Goal: Register for event/course

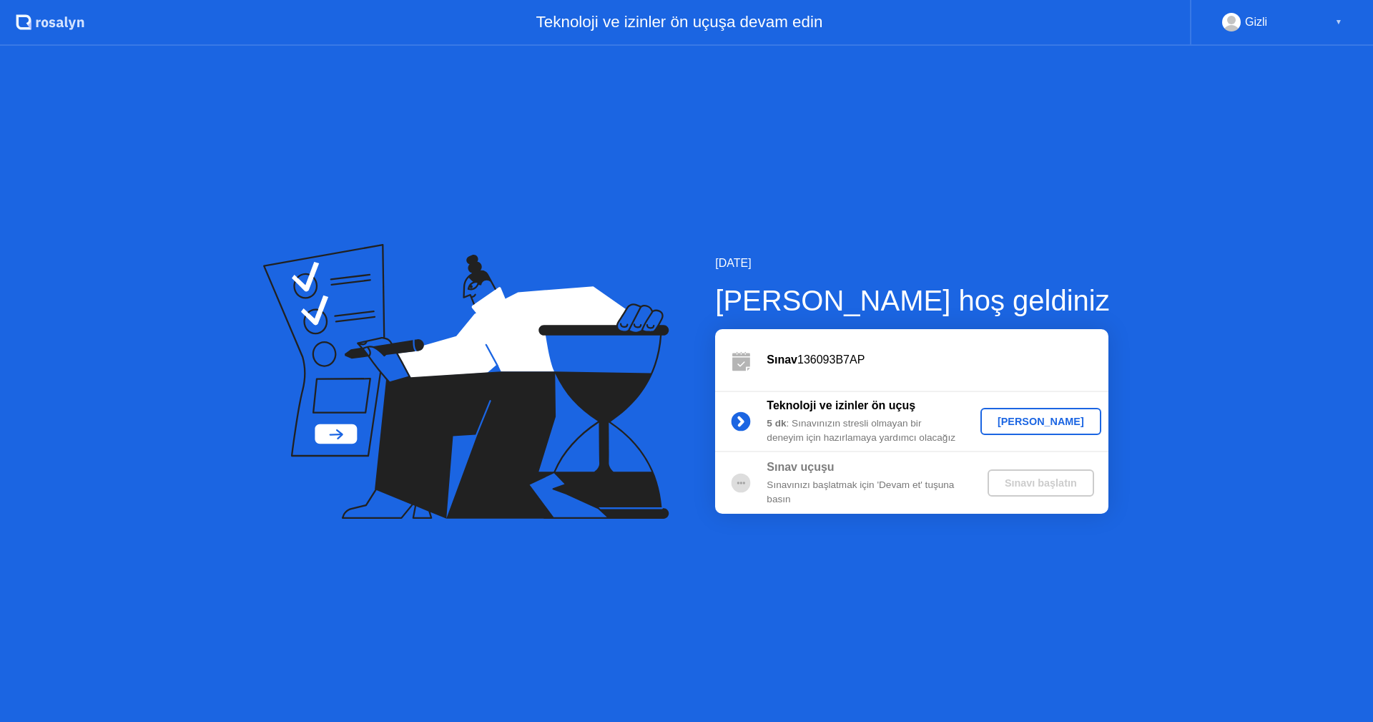
click at [1008, 416] on div "[PERSON_NAME]" at bounding box center [1040, 421] width 109 height 11
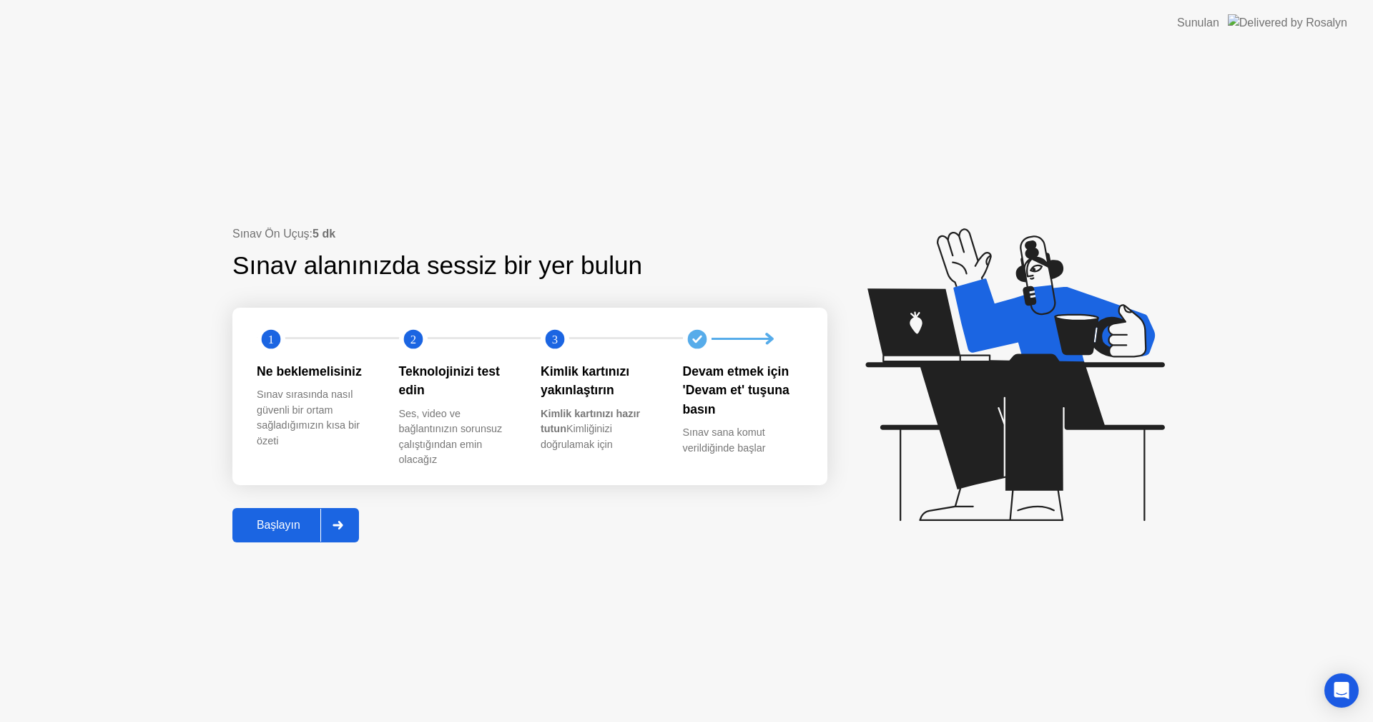
click at [260, 528] on div "Başlayın" at bounding box center [279, 525] width 84 height 13
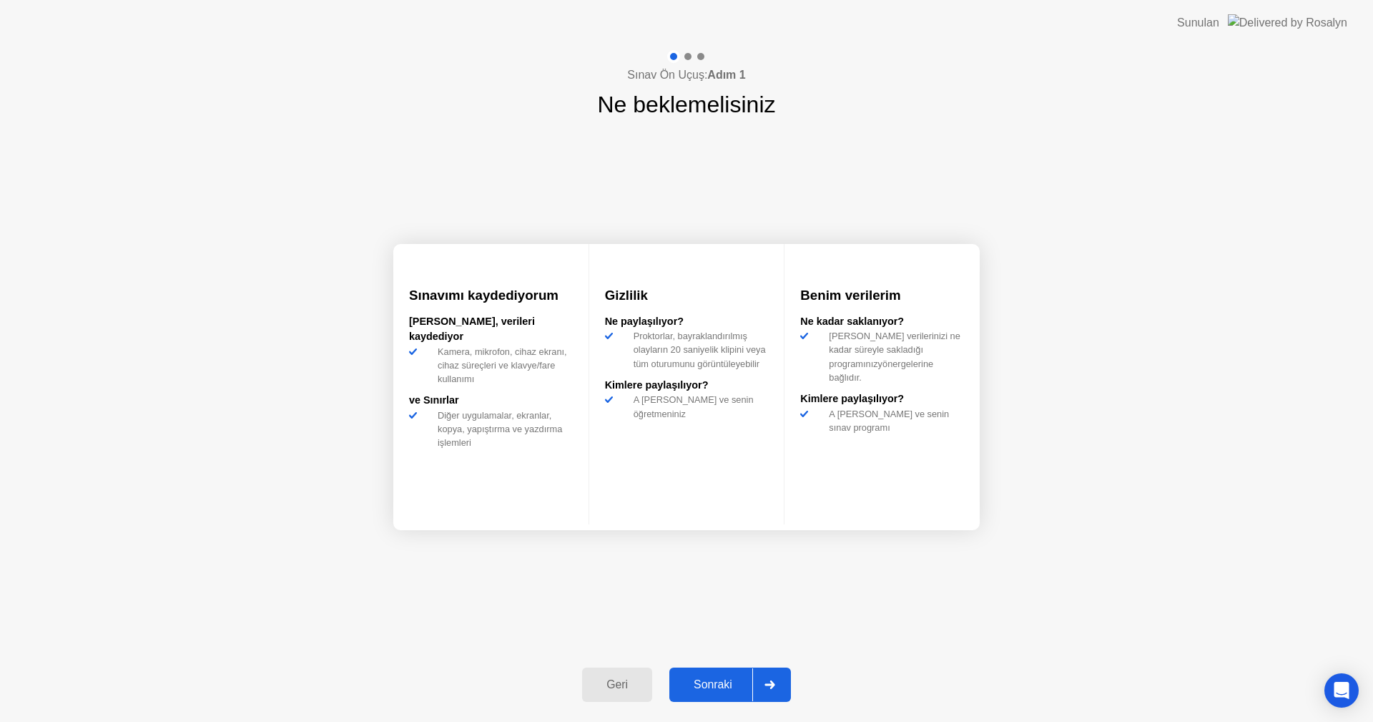
click at [746, 681] on div "Sonraki" at bounding box center [713, 684] width 79 height 13
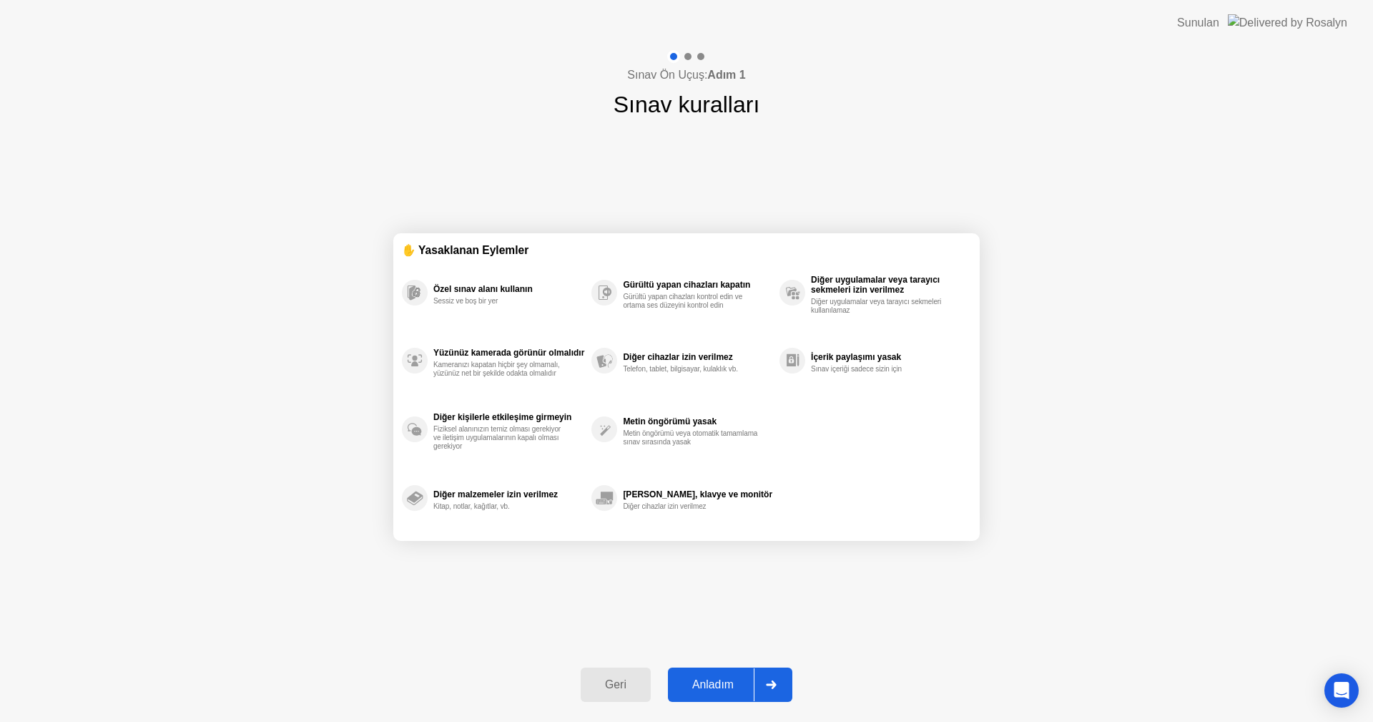
click at [732, 682] on div "Anladım" at bounding box center [713, 684] width 82 height 13
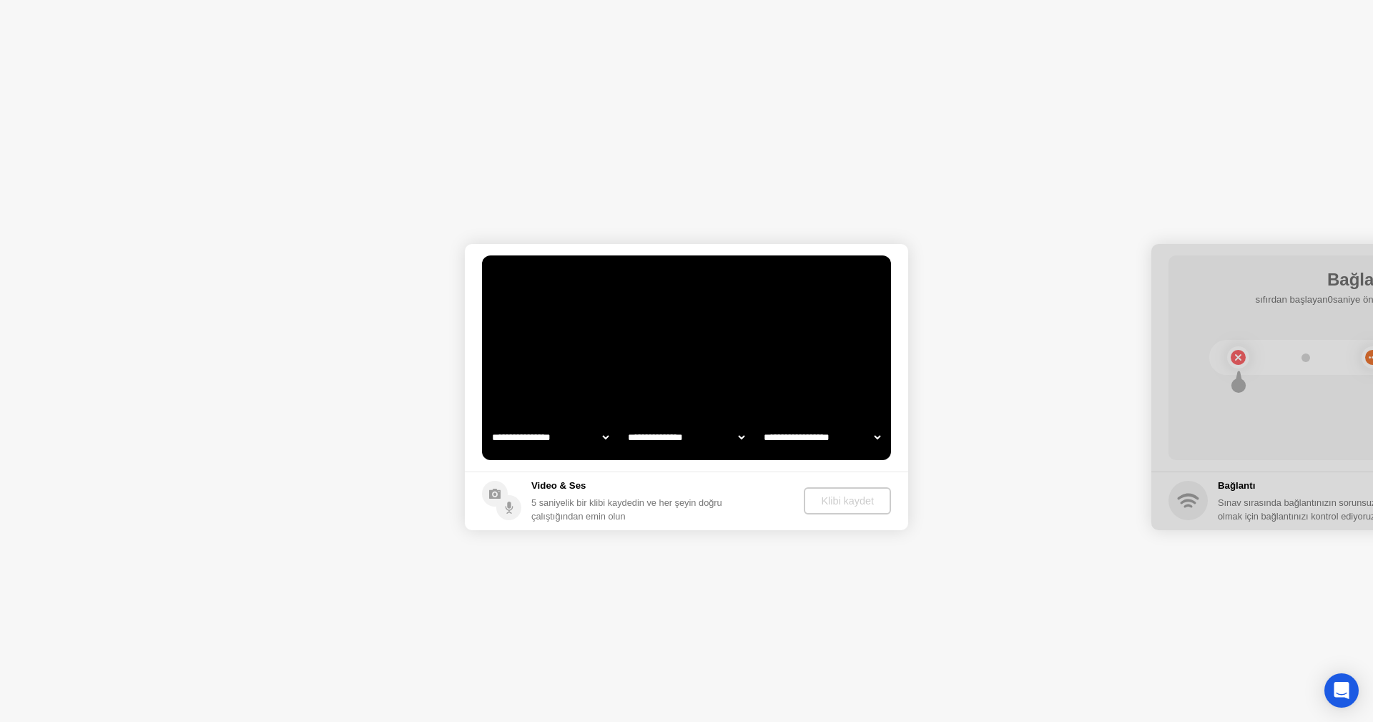
select select "**********"
select select "*******"
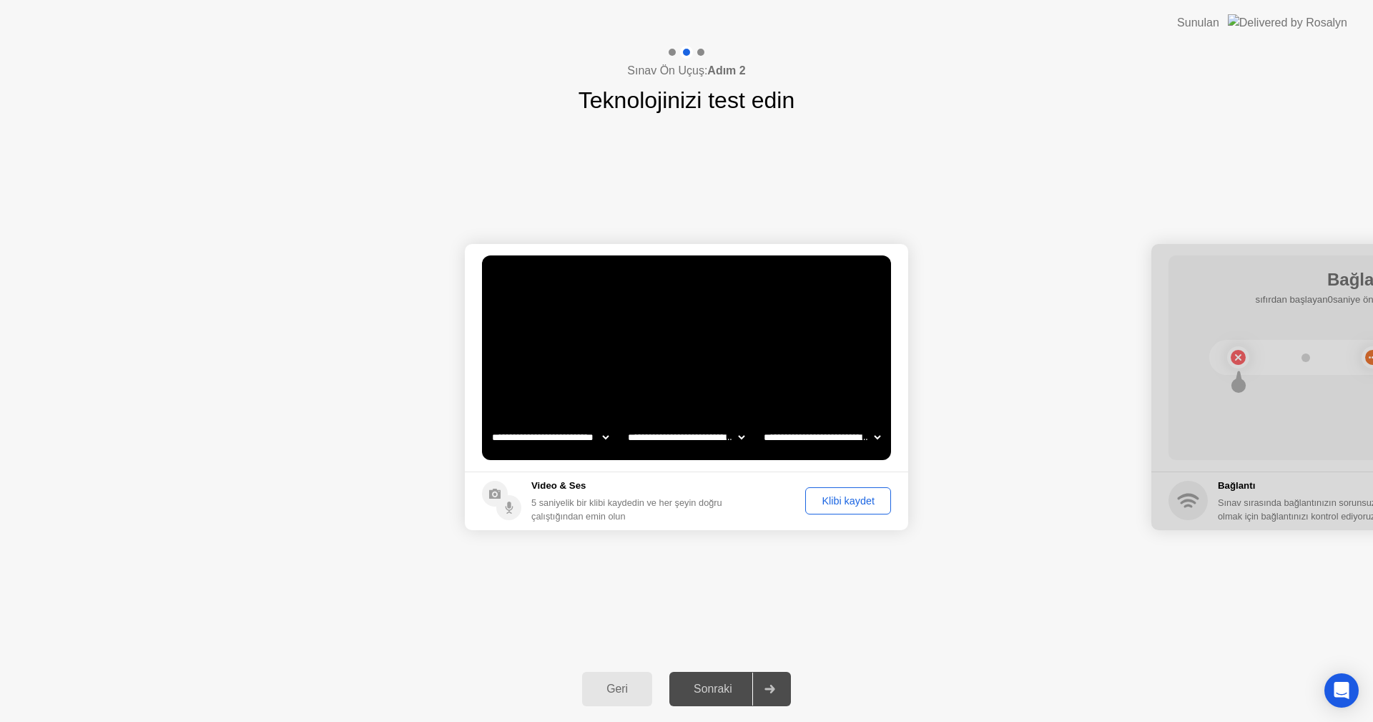
click at [848, 496] on div "Klibi kaydet" at bounding box center [848, 500] width 76 height 11
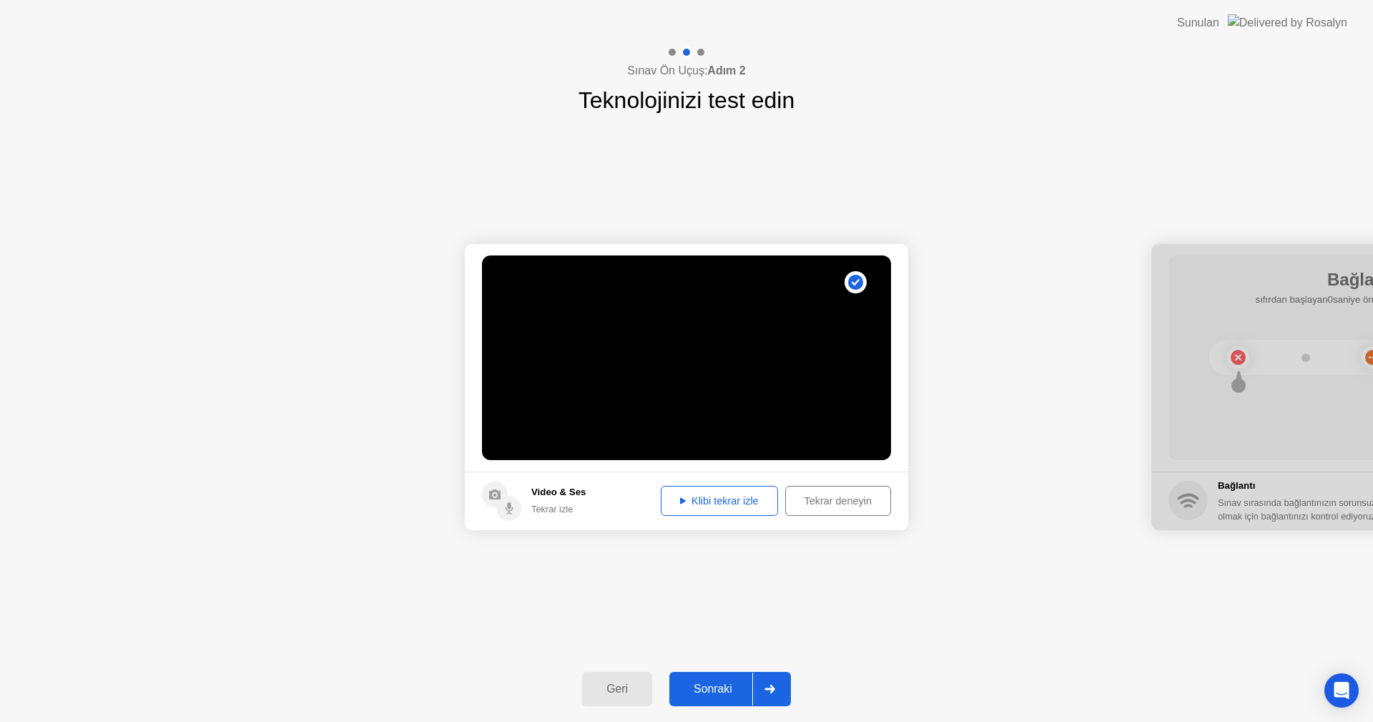
click at [727, 505] on div "Klibi tekrar izle" at bounding box center [719, 500] width 107 height 11
click at [735, 682] on div "Sonraki" at bounding box center [713, 688] width 79 height 13
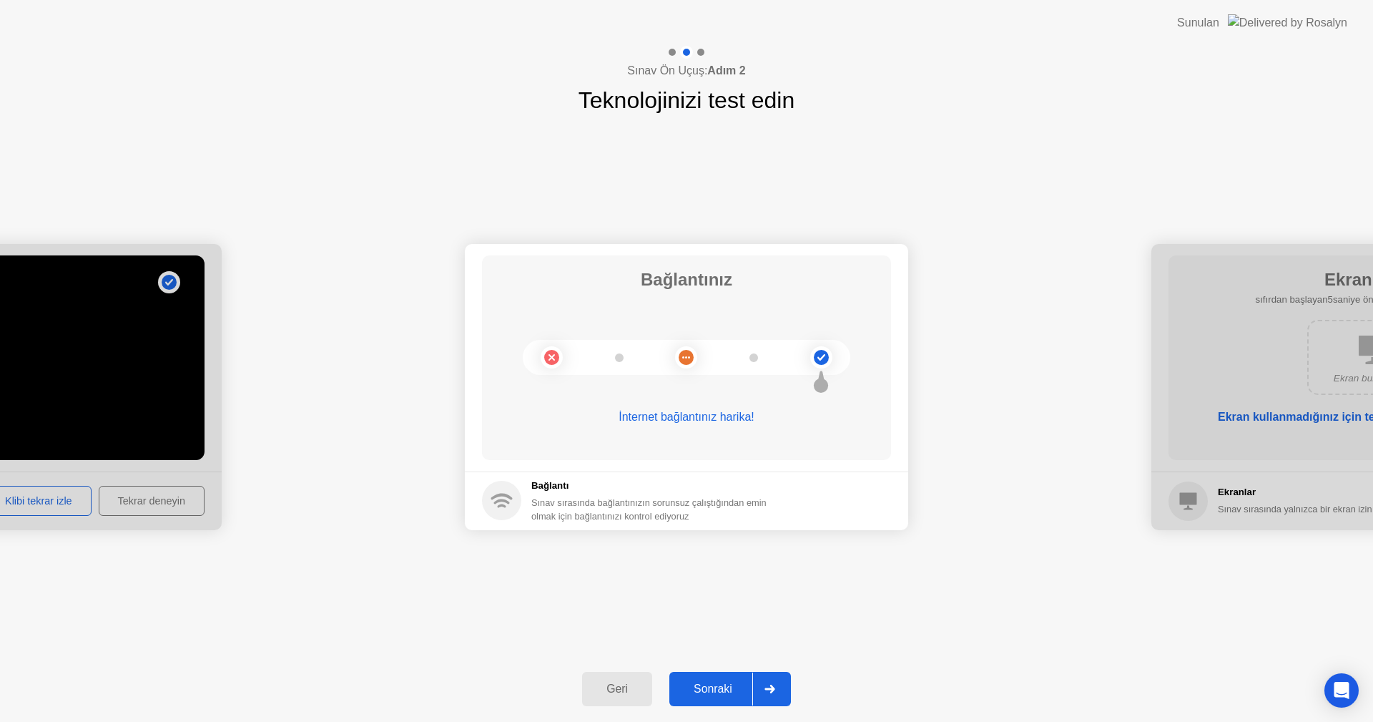
click at [741, 674] on button "Sonraki" at bounding box center [730, 689] width 122 height 34
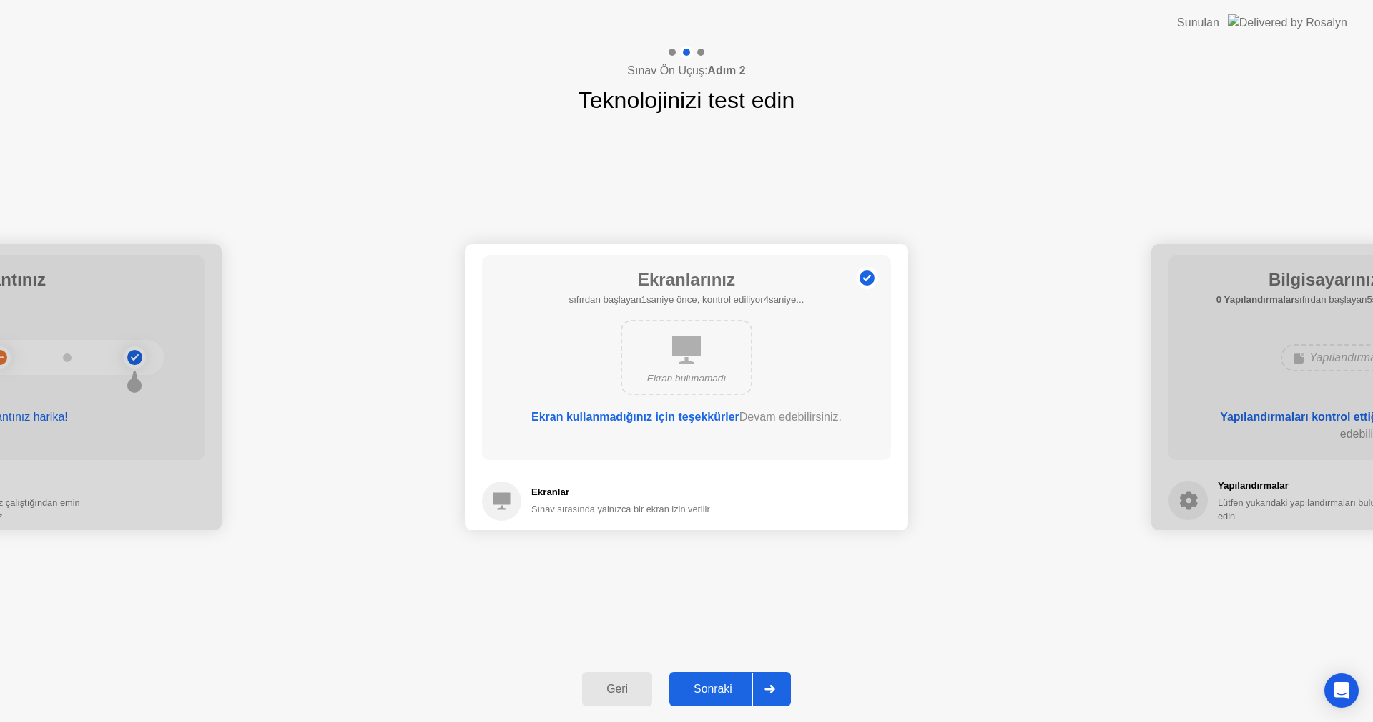
click at [772, 678] on div at bounding box center [769, 688] width 34 height 33
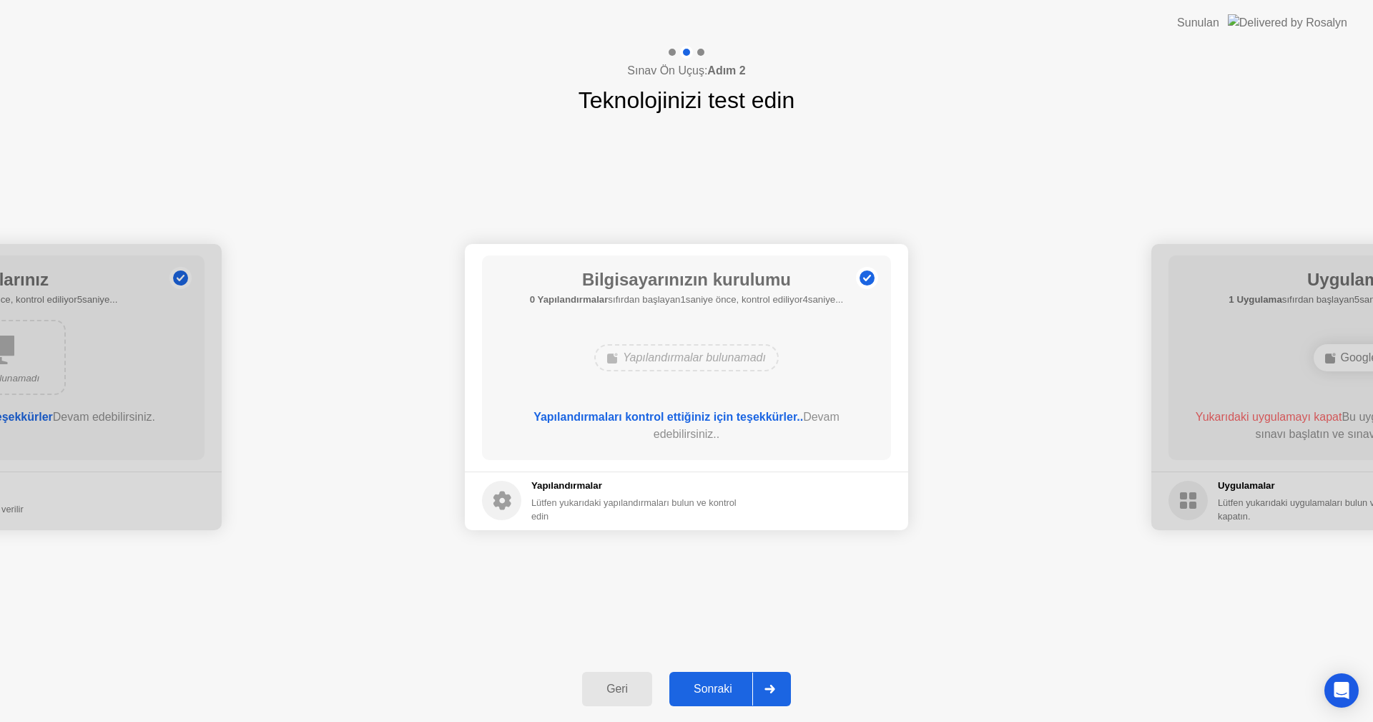
click at [745, 684] on div "Sonraki" at bounding box center [713, 688] width 79 height 13
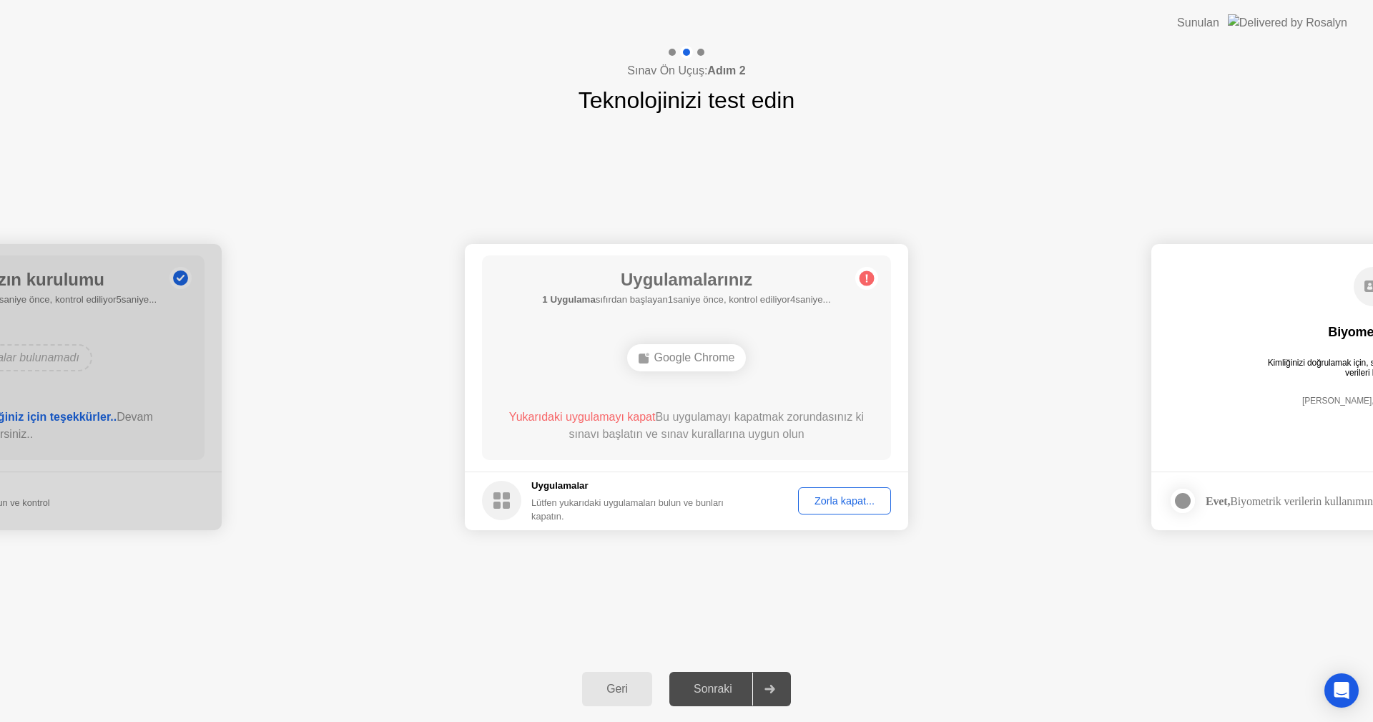
click at [829, 495] on div "Zorla kapat..." at bounding box center [844, 500] width 83 height 11
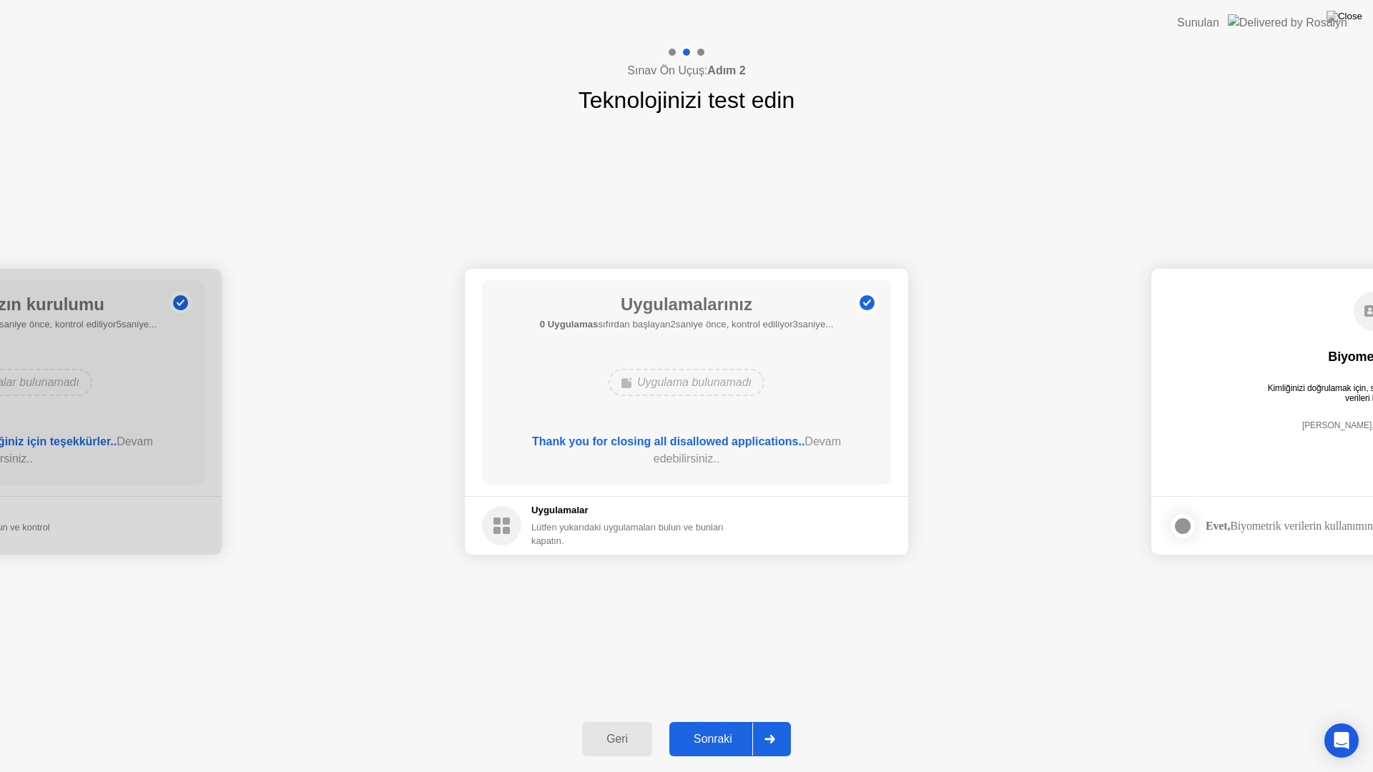
click at [737, 721] on div "Sonraki" at bounding box center [713, 739] width 79 height 13
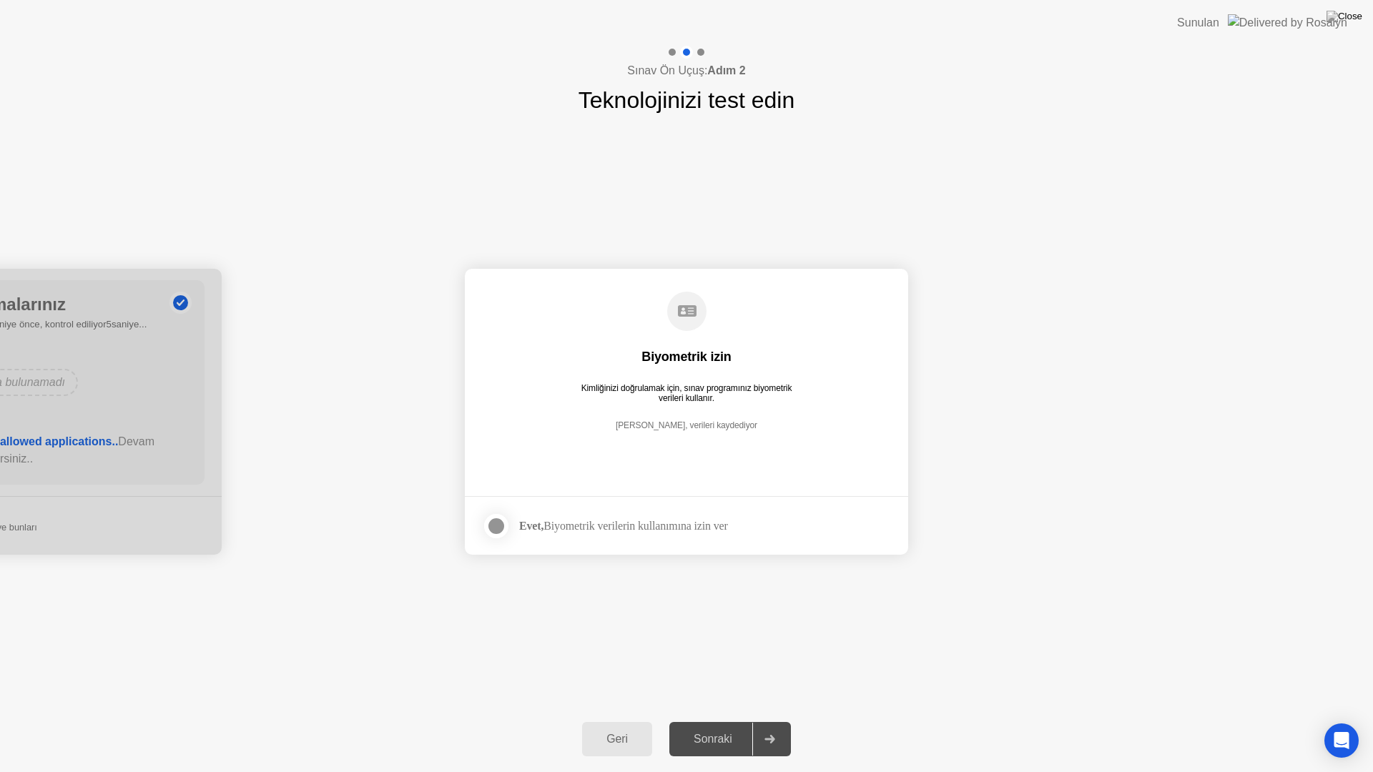
click at [524, 531] on strong "Evet," at bounding box center [531, 526] width 24 height 12
click at [491, 526] on div at bounding box center [496, 526] width 17 height 17
click at [770, 721] on icon at bounding box center [770, 739] width 11 height 9
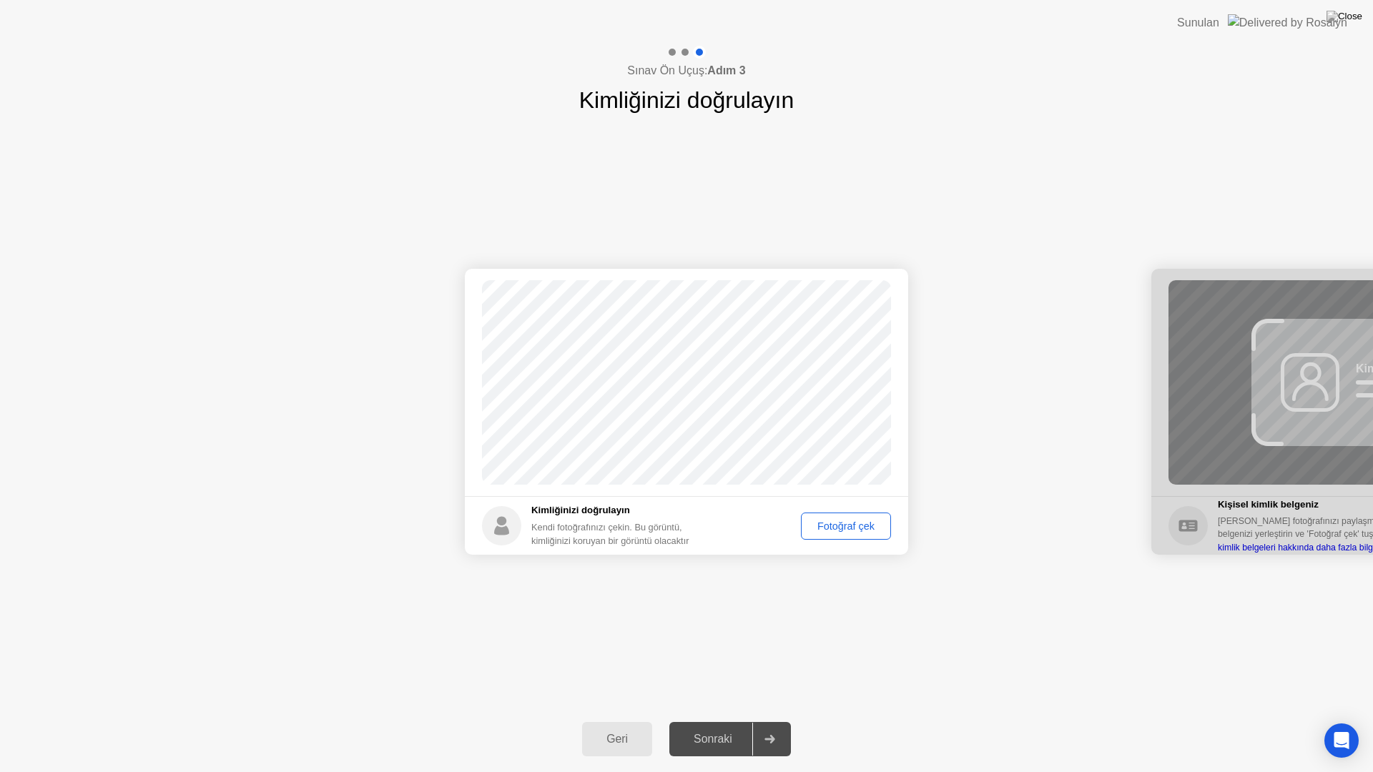
click at [822, 524] on div "Fotoğraf çek" at bounding box center [846, 526] width 80 height 11
click at [709, 721] on div "Sonraki" at bounding box center [713, 739] width 79 height 13
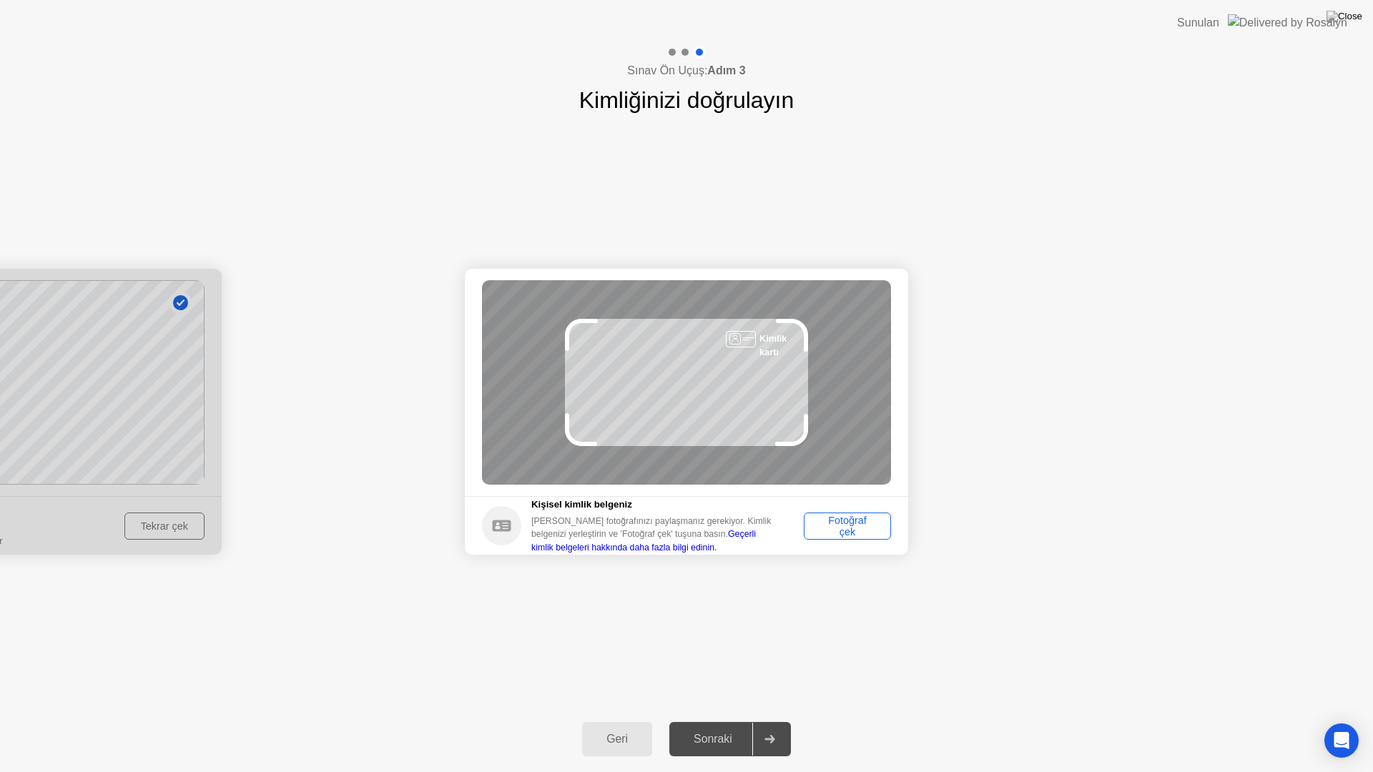
click at [824, 530] on div "Fotoğraf çek" at bounding box center [847, 526] width 77 height 23
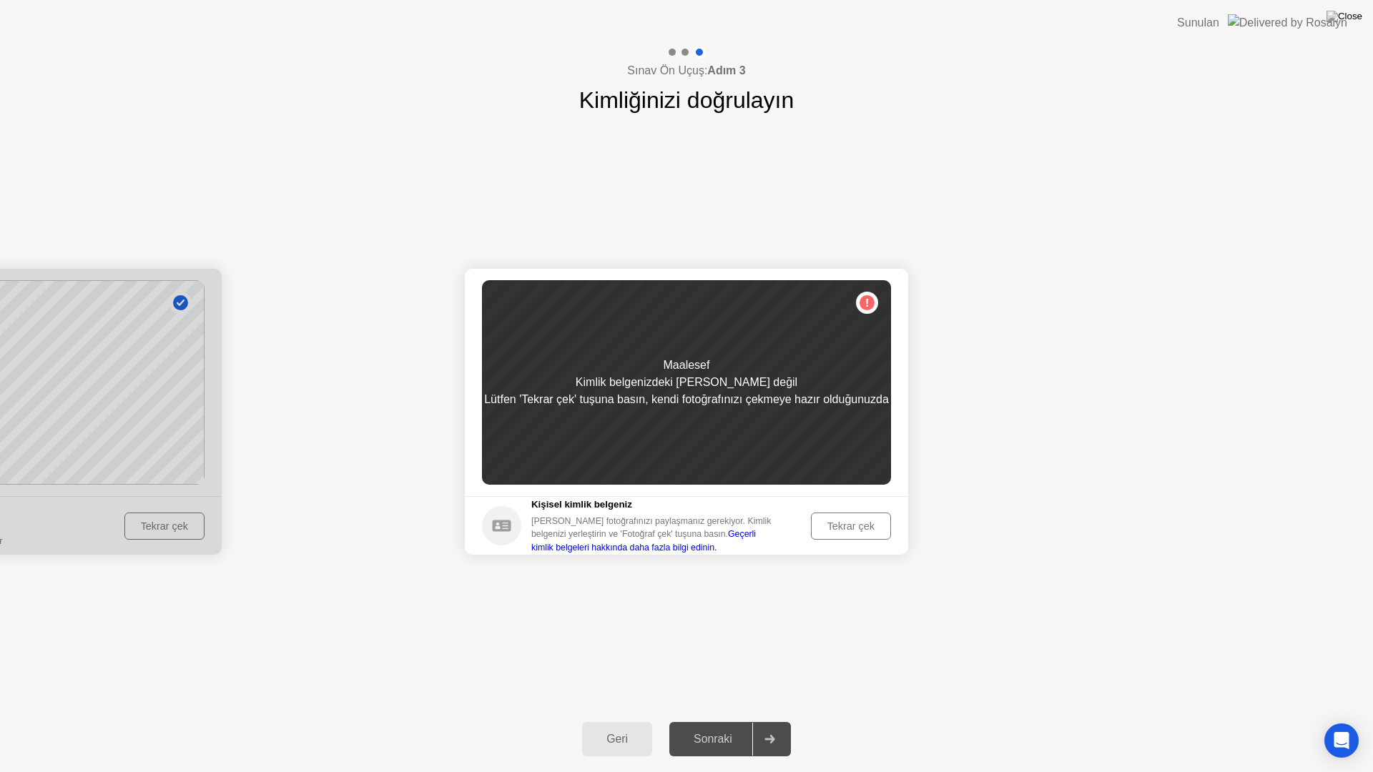
click at [858, 522] on div "Tekrar çek" at bounding box center [851, 526] width 70 height 11
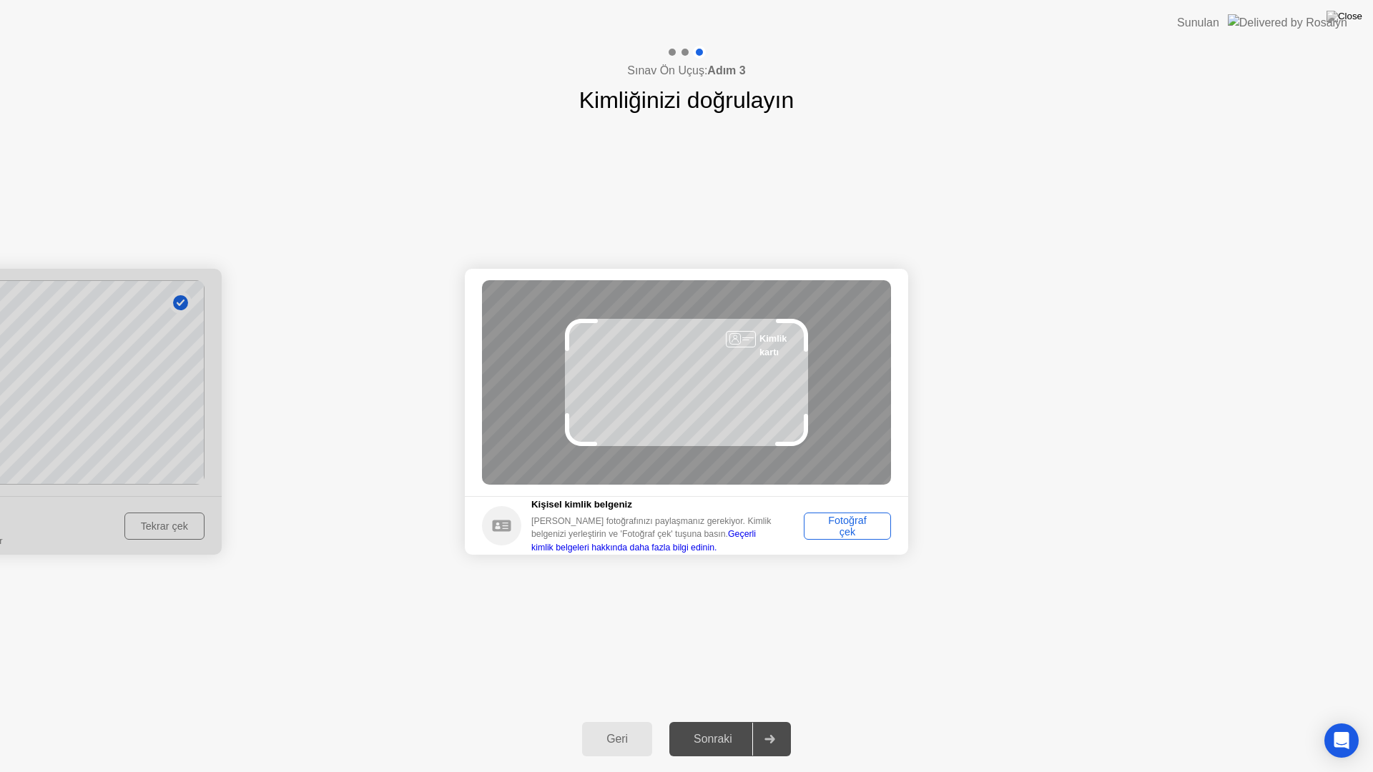
click at [843, 520] on div "Fotoğraf çek" at bounding box center [847, 526] width 77 height 23
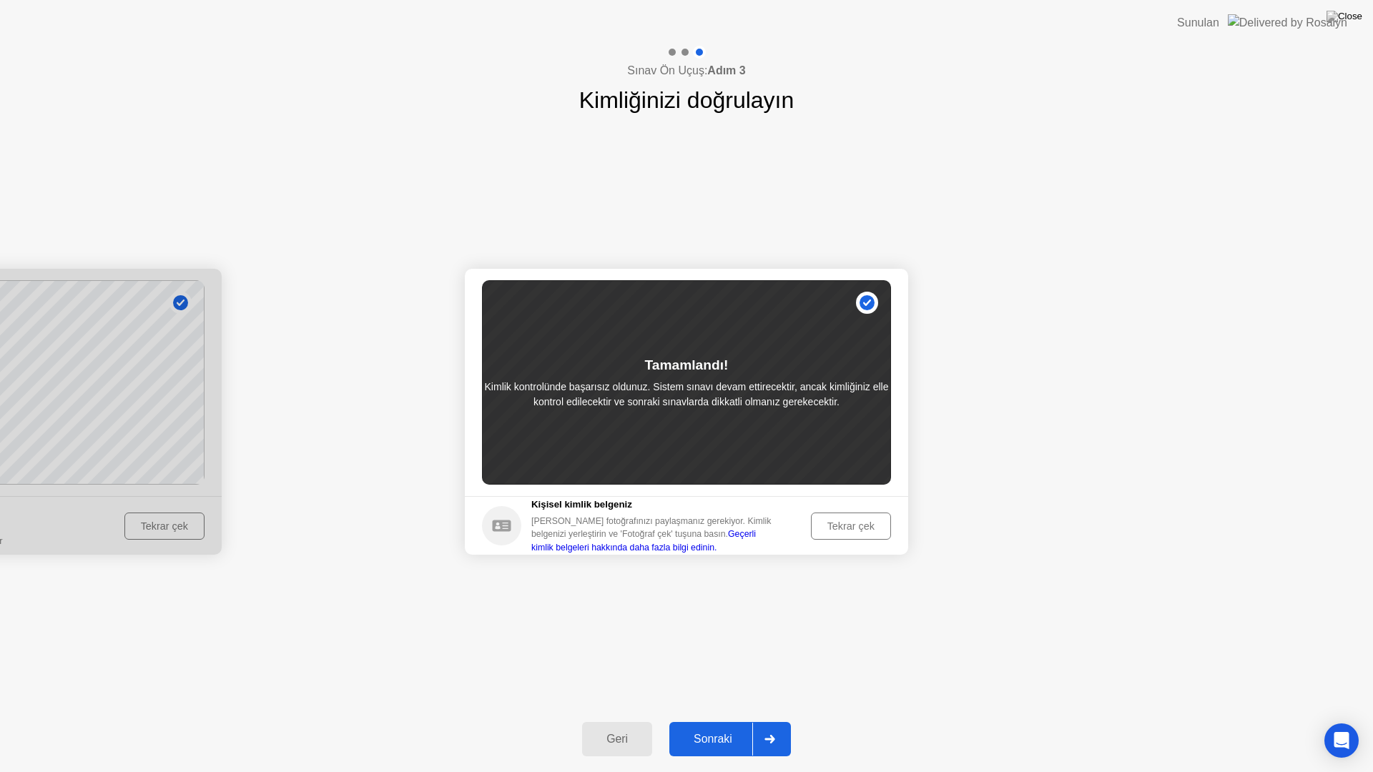
click at [725, 721] on button "Sonraki" at bounding box center [730, 739] width 122 height 34
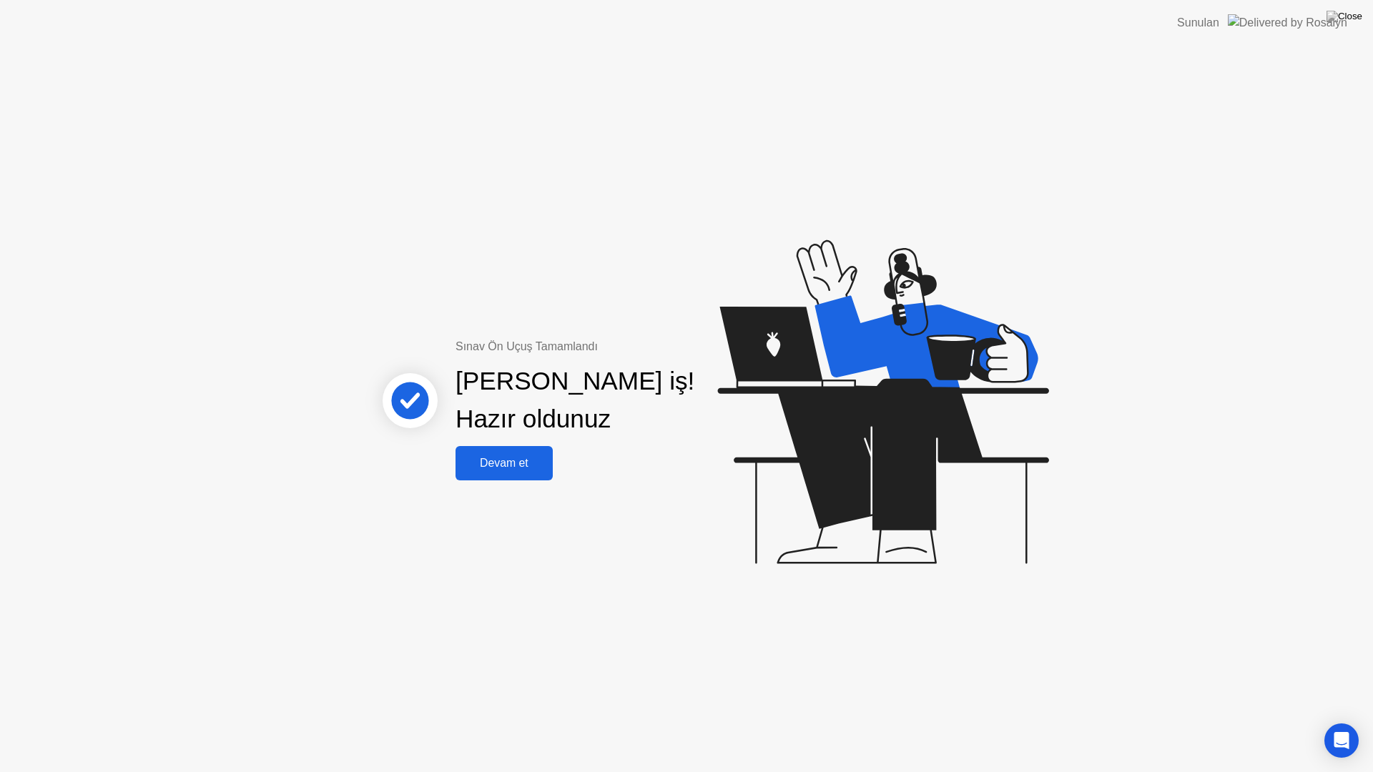
click at [521, 460] on div "Devam et" at bounding box center [504, 463] width 89 height 13
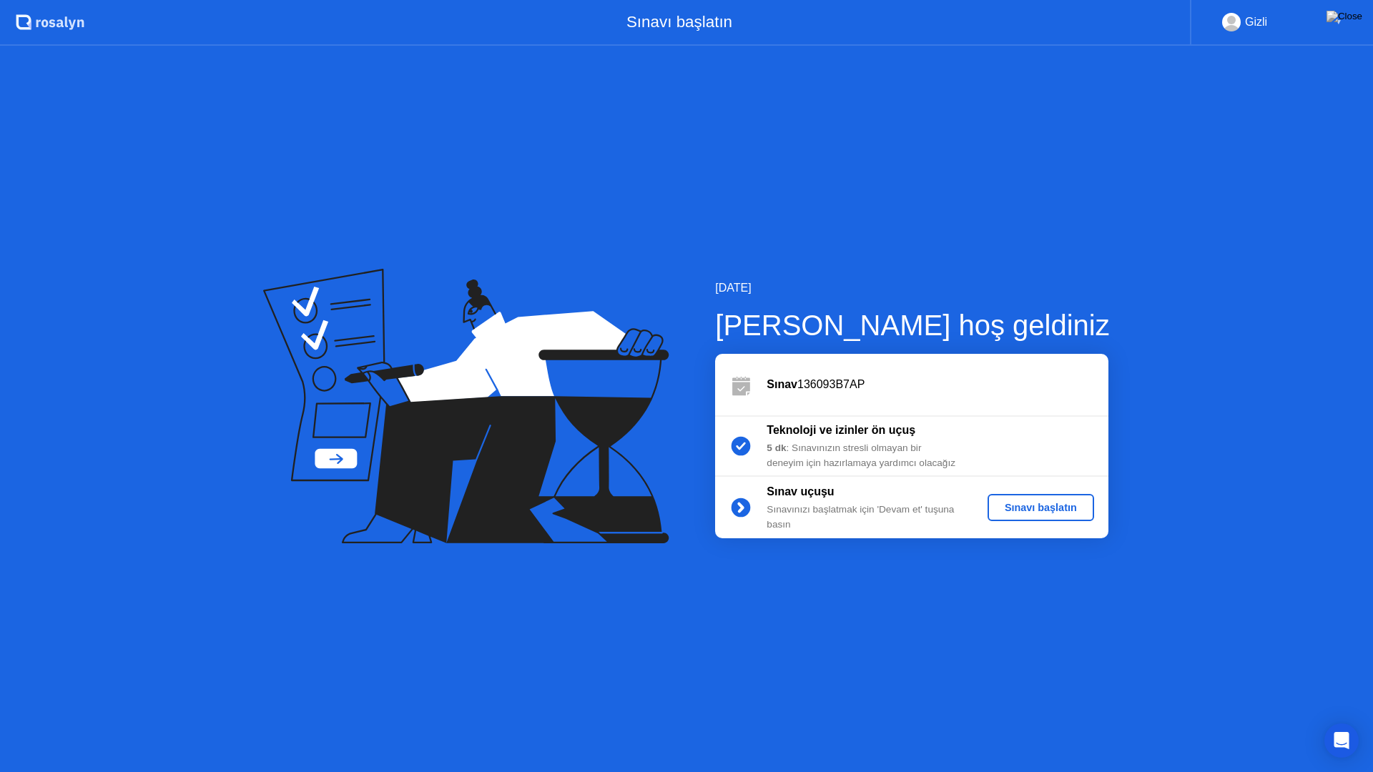
click at [1015, 510] on div "Sınavı başlatın" at bounding box center [1040, 507] width 95 height 11
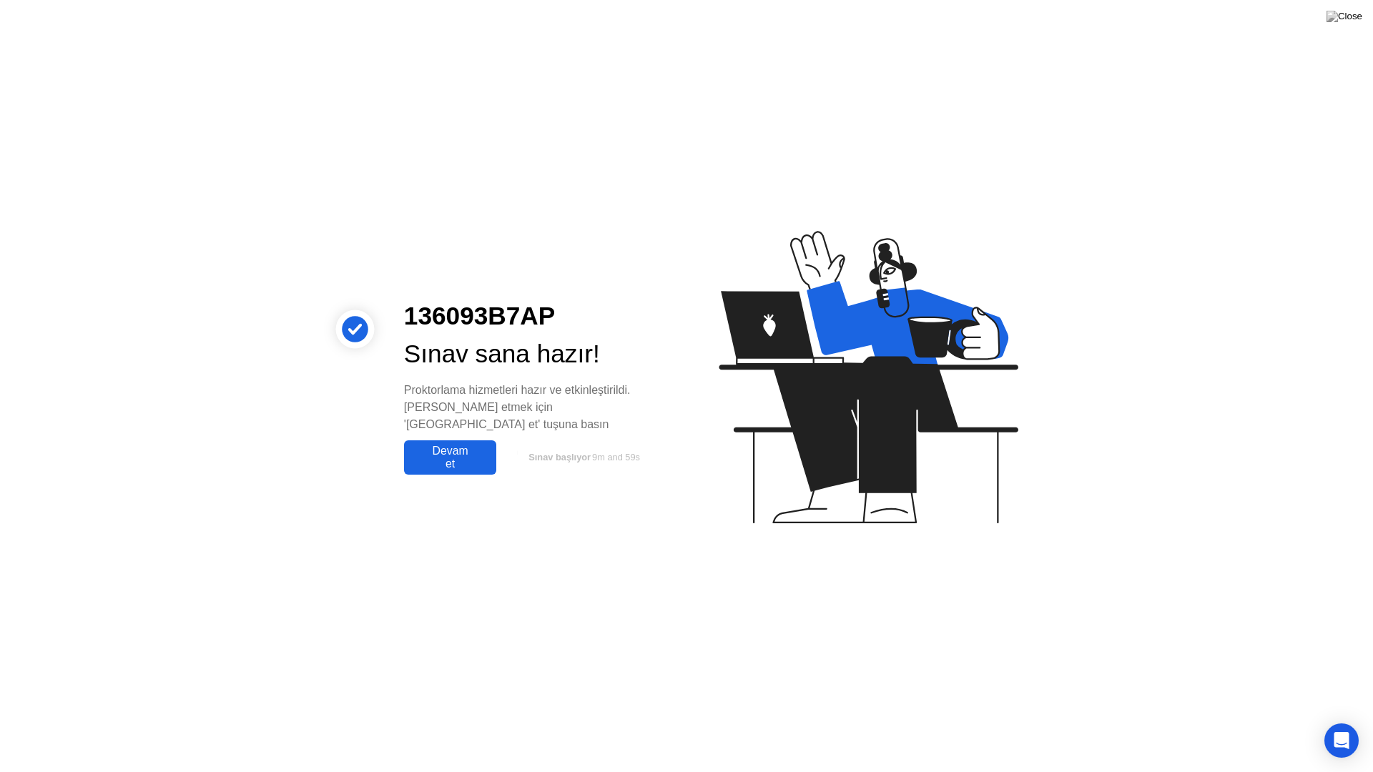
click at [449, 447] on div "Devam et" at bounding box center [450, 458] width 84 height 26
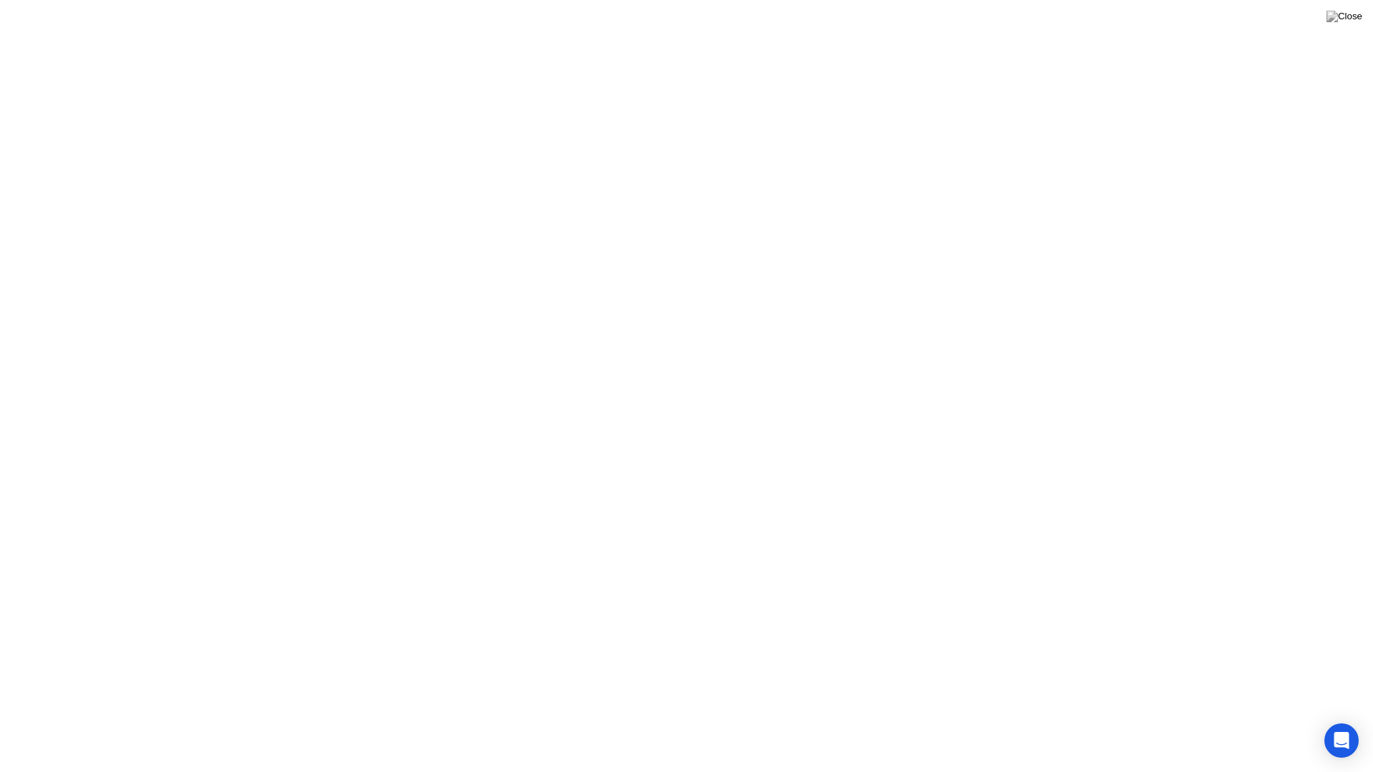
click button "Anladım"
